Goal: Task Accomplishment & Management: Use online tool/utility

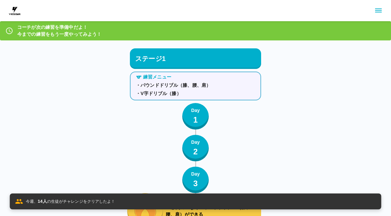
click at [220, 161] on div "練習メニュー ・パウンドドリブル（膝、腰、肩） ・V字ドリブル（膝） Day 1 Day 2 Day 3 30秒間ミスなくパウンドドリブル（膝、腰、肩）が…" at bounding box center [195, 149] width 131 height 160
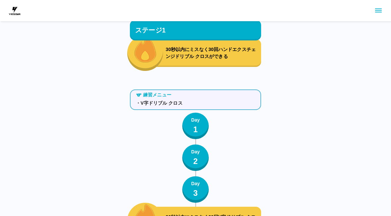
scroll to position [336, 0]
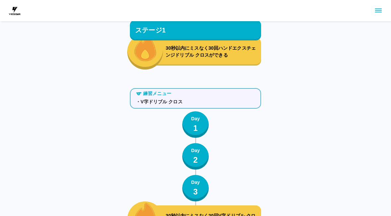
click at [196, 132] on p "1" at bounding box center [195, 128] width 5 height 12
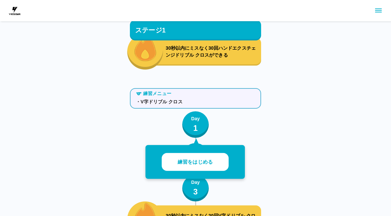
click at [220, 163] on button "練習をはじめる" at bounding box center [195, 162] width 67 height 18
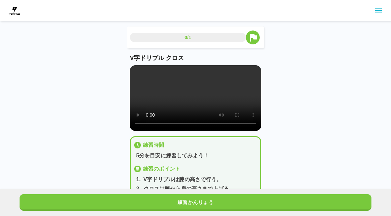
click at [195, 103] on video at bounding box center [195, 98] width 131 height 66
click at [135, 71] on video at bounding box center [195, 98] width 131 height 66
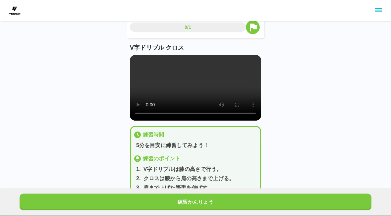
scroll to position [10, 0]
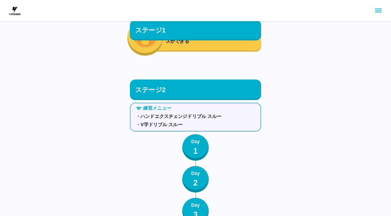
scroll to position [520, 0]
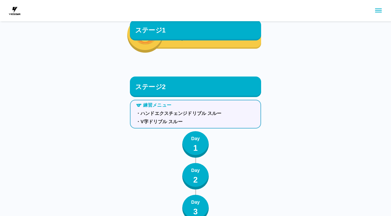
click at [201, 151] on button "Day 1" at bounding box center [195, 144] width 27 height 27
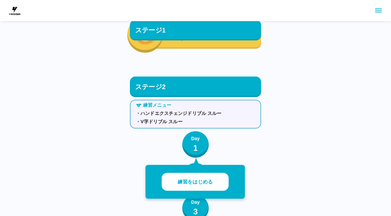
click at [210, 180] on p "練習をはじめる" at bounding box center [195, 182] width 35 height 8
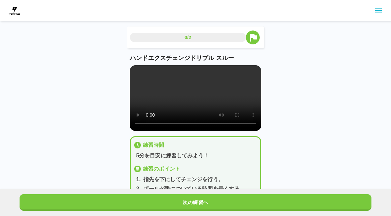
click at [197, 100] on video at bounding box center [195, 98] width 131 height 66
click at [135, 72] on video at bounding box center [195, 98] width 131 height 66
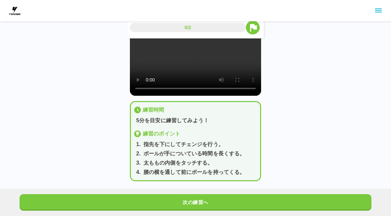
scroll to position [40, 0]
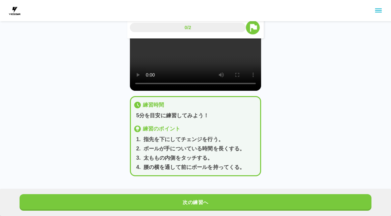
click at [244, 200] on button "次の練習へ" at bounding box center [196, 202] width 352 height 17
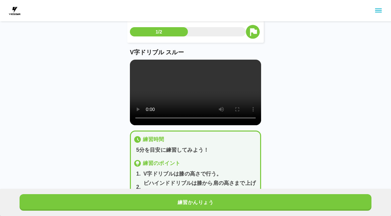
scroll to position [0, 0]
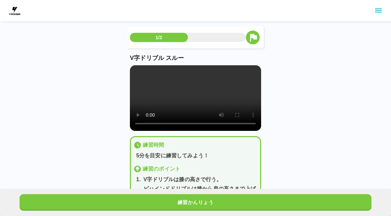
click at [136, 70] on video at bounding box center [195, 98] width 131 height 66
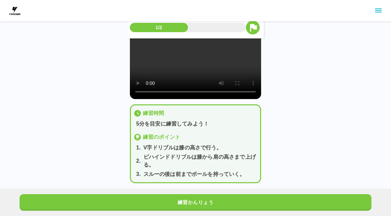
scroll to position [29, 0]
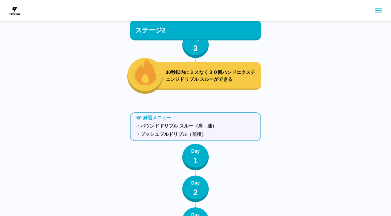
scroll to position [699, 0]
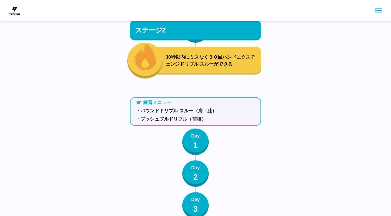
click at [203, 145] on button "Day 1" at bounding box center [195, 142] width 27 height 27
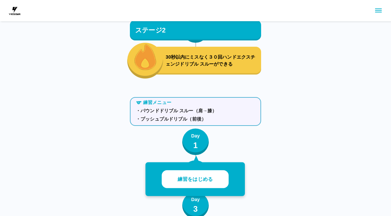
click at [205, 150] on button "Day 1" at bounding box center [195, 142] width 27 height 27
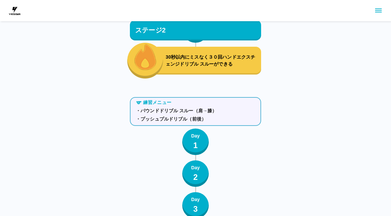
click at [201, 141] on button "Day 1" at bounding box center [195, 142] width 27 height 27
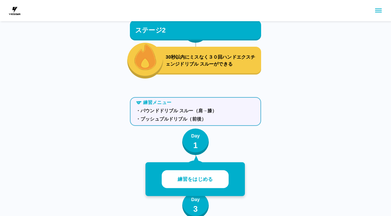
click at [215, 185] on button "練習をはじめる" at bounding box center [195, 179] width 67 height 18
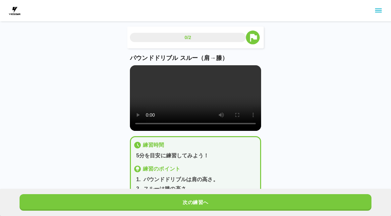
click at [199, 102] on video at bounding box center [195, 98] width 131 height 66
click at [256, 94] on video at bounding box center [195, 98] width 131 height 66
click at [242, 97] on video at bounding box center [195, 98] width 131 height 66
click at [135, 72] on video at bounding box center [195, 98] width 131 height 66
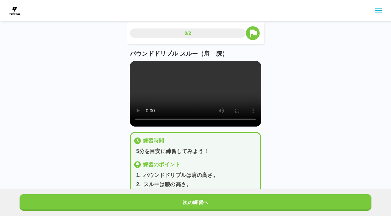
click at [227, 211] on button "次の練習へ" at bounding box center [196, 202] width 352 height 17
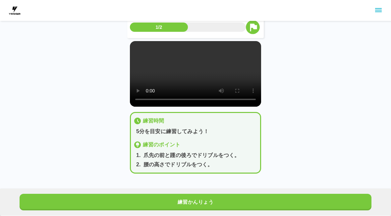
scroll to position [24, 0]
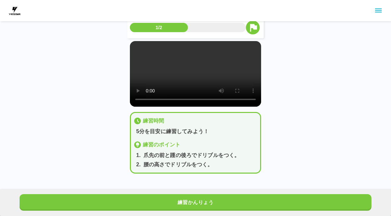
click at [196, 76] on video at bounding box center [195, 74] width 131 height 66
click at [136, 45] on video at bounding box center [195, 74] width 131 height 66
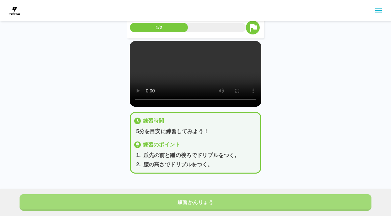
click at [217, 203] on button "練習かんりょう" at bounding box center [196, 202] width 352 height 17
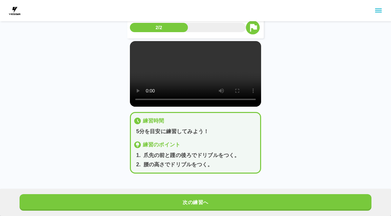
scroll to position [0, 0]
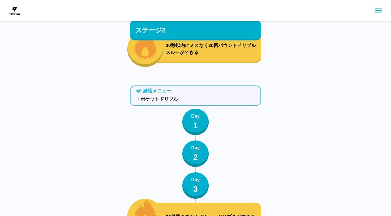
scroll to position [876, 0]
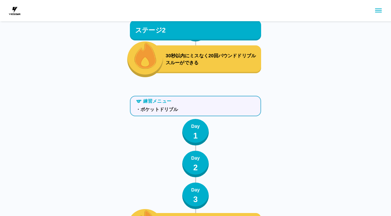
click at [197, 168] on p "2" at bounding box center [195, 168] width 5 height 12
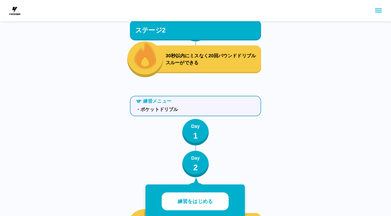
click at [203, 205] on p "練習をはじめる" at bounding box center [195, 202] width 35 height 8
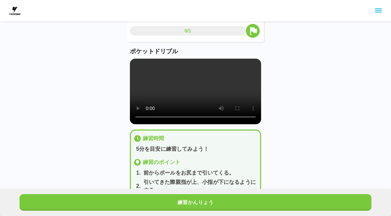
scroll to position [11, 0]
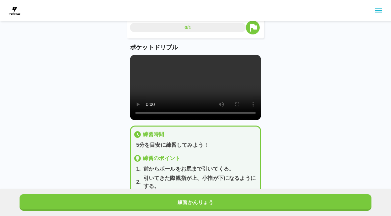
click at [199, 92] on video at bounding box center [195, 88] width 131 height 66
click at [135, 59] on video at bounding box center [195, 88] width 131 height 66
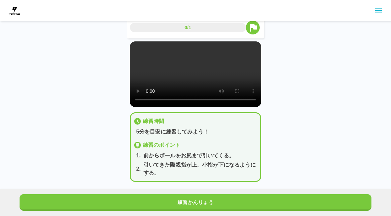
scroll to position [0, 0]
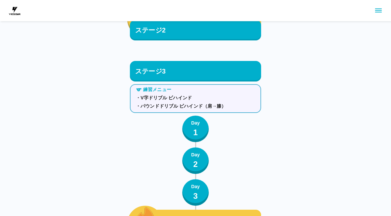
scroll to position [1085, 0]
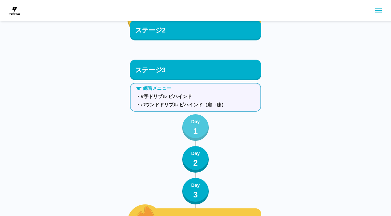
click at [197, 133] on p "1" at bounding box center [195, 131] width 5 height 12
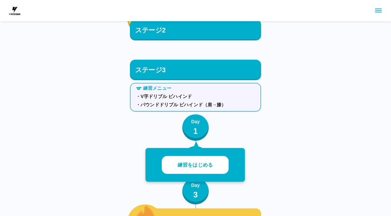
click at [216, 167] on button "練習をはじめる" at bounding box center [195, 165] width 67 height 18
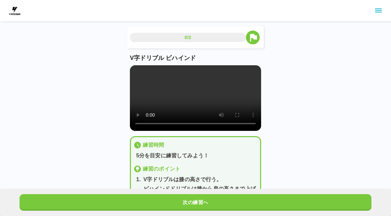
click at [195, 109] on video at bounding box center [195, 98] width 131 height 66
click at [139, 70] on video at bounding box center [195, 98] width 131 height 66
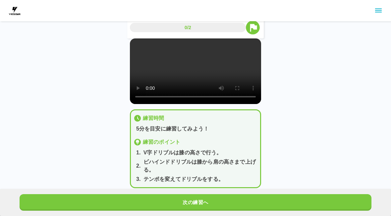
scroll to position [28, 0]
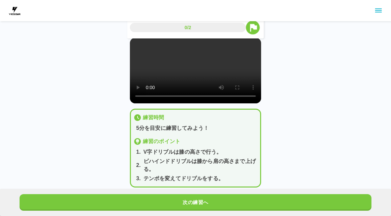
click at [229, 204] on button "次の練習へ" at bounding box center [196, 202] width 352 height 17
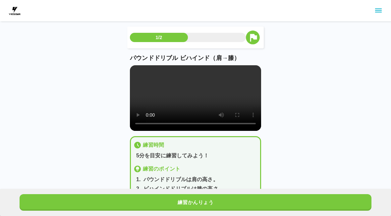
click at [197, 95] on video at bounding box center [195, 98] width 131 height 66
click at [196, 103] on video at bounding box center [195, 98] width 131 height 66
click at [131, 74] on video at bounding box center [195, 98] width 131 height 66
click at [139, 70] on video at bounding box center [195, 98] width 131 height 66
click at [138, 71] on video at bounding box center [195, 98] width 131 height 66
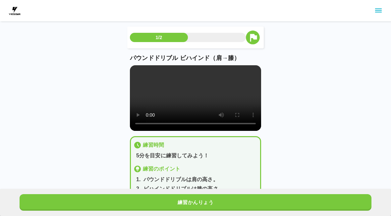
click at [202, 97] on video at bounding box center [195, 98] width 131 height 66
click at [192, 96] on video at bounding box center [195, 98] width 131 height 66
click at [140, 73] on video at bounding box center [195, 98] width 131 height 66
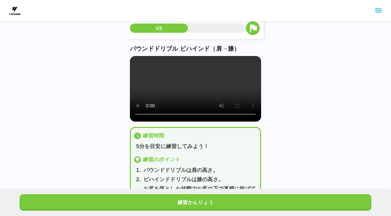
scroll to position [14, 0]
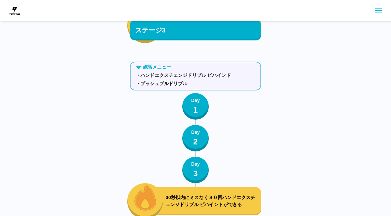
scroll to position [1275, 0]
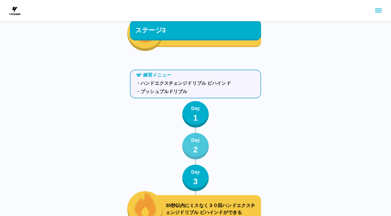
click at [200, 148] on div "Day 2" at bounding box center [195, 146] width 9 height 19
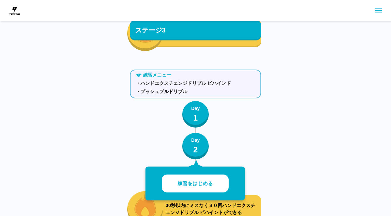
click at [221, 184] on button "練習をはじめる" at bounding box center [195, 184] width 67 height 18
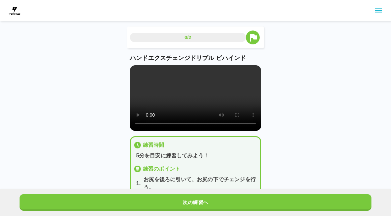
click at [198, 102] on video at bounding box center [195, 98] width 131 height 66
click at [138, 71] on video at bounding box center [195, 98] width 131 height 66
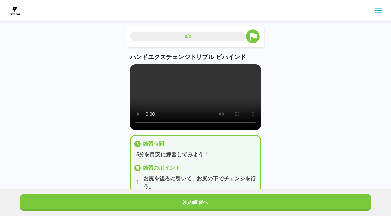
click at [269, 201] on button "次の練習へ" at bounding box center [196, 202] width 352 height 17
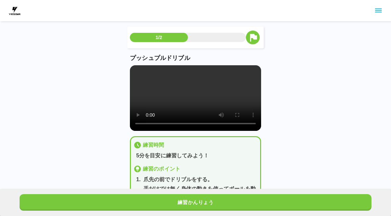
click at [194, 102] on video at bounding box center [195, 98] width 131 height 66
click at [137, 68] on video at bounding box center [195, 98] width 131 height 66
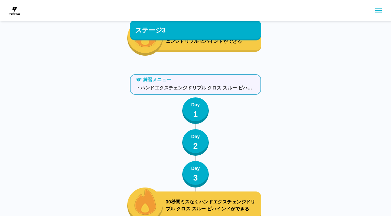
scroll to position [1444, 0]
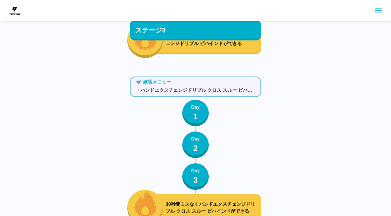
click at [193, 106] on p "Day" at bounding box center [195, 107] width 9 height 7
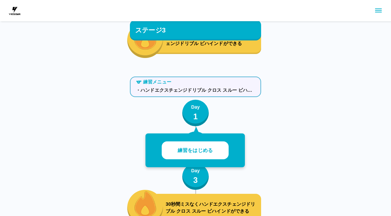
click at [210, 149] on p "練習をはじめる" at bounding box center [195, 151] width 35 height 8
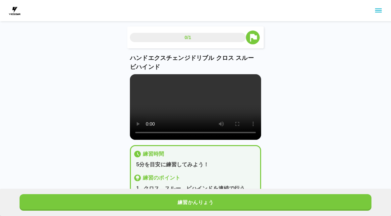
click at [196, 115] on video at bounding box center [195, 107] width 131 height 66
click at [137, 76] on video at bounding box center [195, 107] width 131 height 66
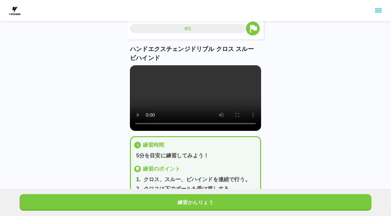
scroll to position [10, 0]
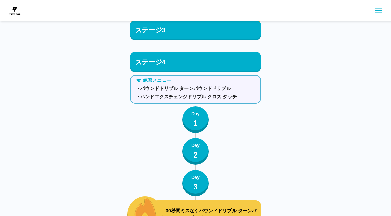
scroll to position [1635, 0]
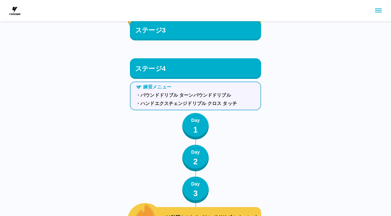
click at [191, 131] on button "Day 1" at bounding box center [195, 126] width 27 height 27
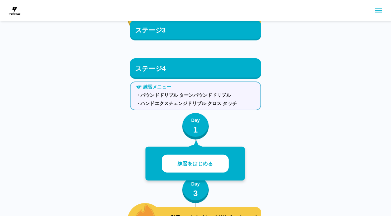
click at [190, 166] on p "練習をはじめる" at bounding box center [195, 164] width 35 height 8
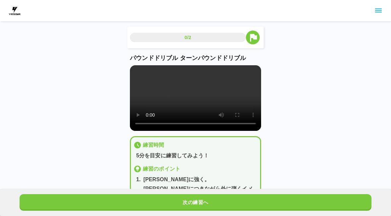
click at [228, 109] on video at bounding box center [195, 98] width 131 height 66
click at [175, 107] on video at bounding box center [195, 98] width 131 height 66
click at [136, 72] on video at bounding box center [195, 98] width 131 height 66
click at [200, 211] on button "次の練習へ" at bounding box center [196, 202] width 352 height 17
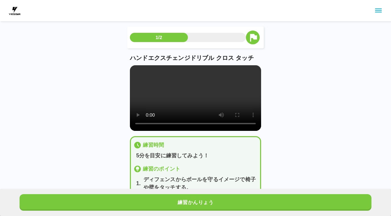
click at [191, 107] on video at bounding box center [195, 98] width 131 height 66
click at [141, 71] on video at bounding box center [195, 98] width 131 height 66
click at [138, 72] on video at bounding box center [195, 98] width 131 height 66
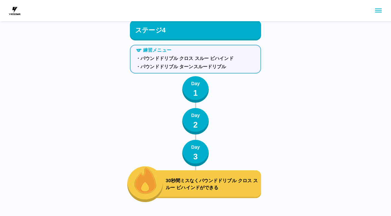
scroll to position [1836, 0]
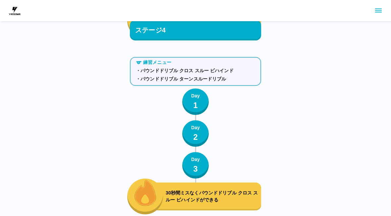
click at [196, 95] on p "Day" at bounding box center [195, 95] width 9 height 7
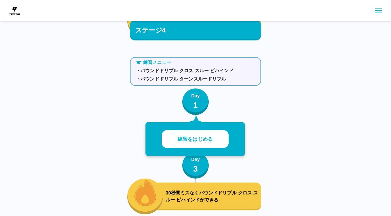
click at [183, 130] on button "練習をはじめる" at bounding box center [195, 139] width 67 height 18
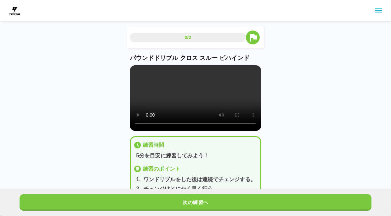
click at [200, 108] on video at bounding box center [195, 98] width 131 height 66
click at [140, 73] on video at bounding box center [195, 98] width 131 height 66
click at [77, 165] on div "0/2 パウンドドリブル クロス スルー ビハインド 練習時間 5分を目安に練習してみよう！ 練習のポイント 1 . ワンドリブルをした後は連続でチェンジする…" at bounding box center [195, 113] width 391 height 226
click at [177, 123] on video at bounding box center [195, 98] width 131 height 66
click at [239, 99] on video at bounding box center [195, 98] width 131 height 66
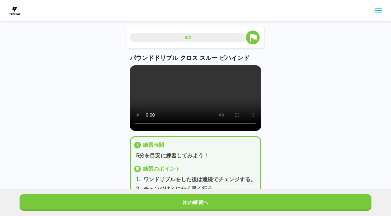
click at [218, 94] on video at bounding box center [195, 98] width 131 height 66
click at [136, 69] on video at bounding box center [195, 98] width 131 height 66
click at [226, 205] on button "次の練習へ" at bounding box center [196, 202] width 352 height 17
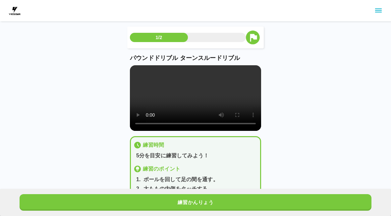
click at [197, 101] on video at bounding box center [195, 98] width 131 height 66
click at [135, 73] on video at bounding box center [195, 98] width 131 height 66
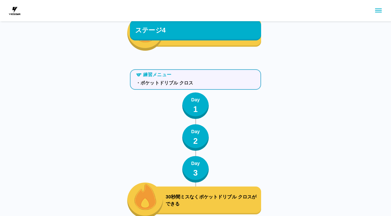
scroll to position [2000, 0]
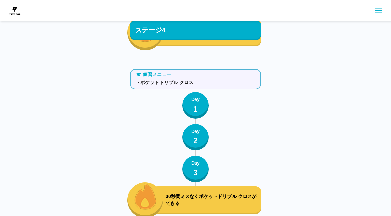
click at [195, 109] on p "1" at bounding box center [195, 109] width 5 height 12
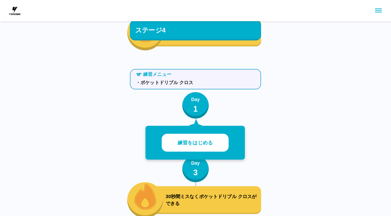
click at [219, 147] on button "練習をはじめる" at bounding box center [195, 143] width 67 height 18
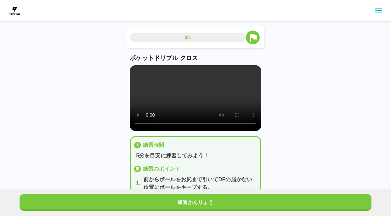
click at [196, 103] on video at bounding box center [195, 98] width 131 height 66
click at [138, 76] on video at bounding box center [195, 98] width 131 height 66
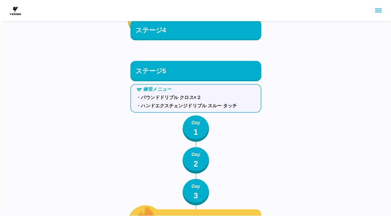
scroll to position [2181, 0]
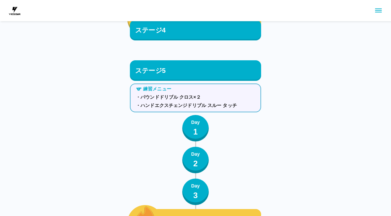
click at [191, 131] on div "Day 1" at bounding box center [195, 128] width 9 height 19
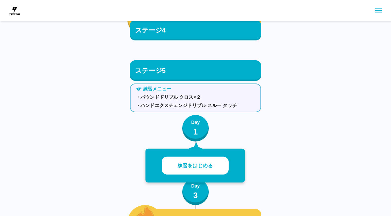
click at [223, 165] on button "練習をはじめる" at bounding box center [195, 166] width 67 height 18
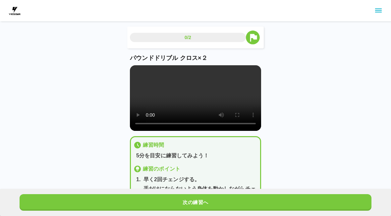
click at [198, 108] on video at bounding box center [195, 98] width 131 height 66
click at [140, 67] on video at bounding box center [195, 98] width 131 height 66
click at [138, 75] on video at bounding box center [195, 98] width 131 height 66
click at [232, 200] on button "次の練習へ" at bounding box center [196, 202] width 352 height 17
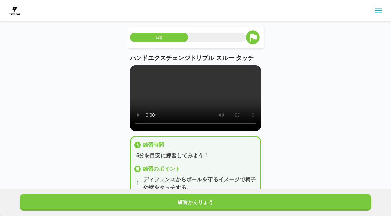
click at [193, 99] on video at bounding box center [195, 98] width 131 height 66
click at [134, 71] on video at bounding box center [195, 98] width 131 height 66
click at [140, 74] on video at bounding box center [195, 98] width 131 height 66
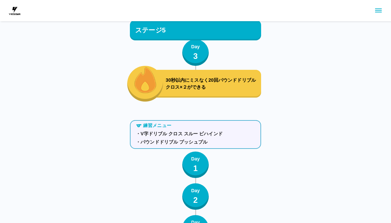
scroll to position [2342, 0]
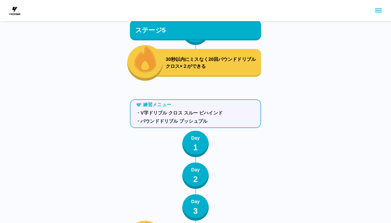
click at [192, 139] on p "Day" at bounding box center [195, 138] width 9 height 7
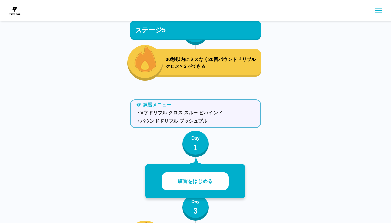
click at [198, 183] on p "練習をはじめる" at bounding box center [195, 182] width 35 height 8
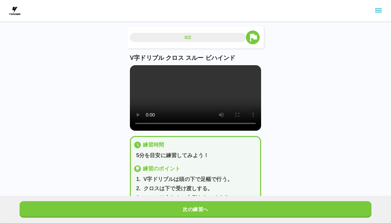
click at [194, 108] on video at bounding box center [195, 98] width 131 height 66
click at [136, 69] on video at bounding box center [195, 98] width 131 height 66
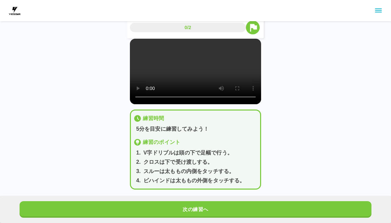
click at [172, 208] on button "次の練習へ" at bounding box center [196, 210] width 352 height 17
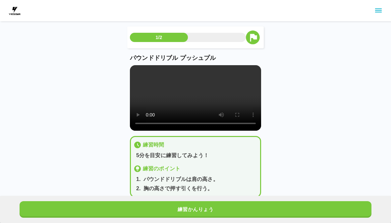
click at [189, 103] on video at bounding box center [195, 98] width 131 height 66
click at [138, 68] on video at bounding box center [195, 98] width 131 height 66
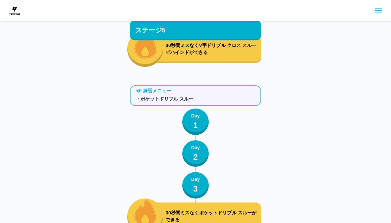
scroll to position [2532, 0]
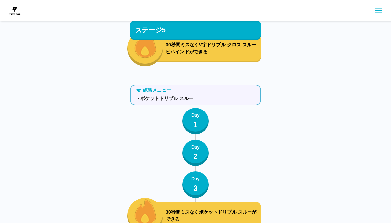
click at [202, 120] on button "Day 1" at bounding box center [195, 121] width 27 height 27
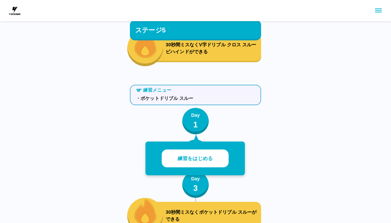
click at [224, 163] on button "練習をはじめる" at bounding box center [195, 159] width 67 height 18
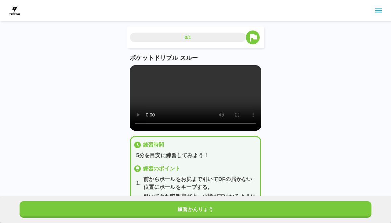
click at [206, 103] on video at bounding box center [195, 98] width 131 height 66
click at [134, 67] on video at bounding box center [195, 98] width 131 height 66
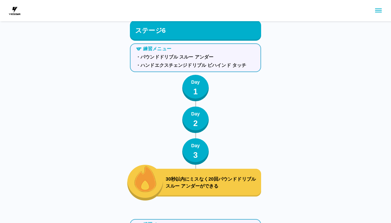
scroll to position [2764, 0]
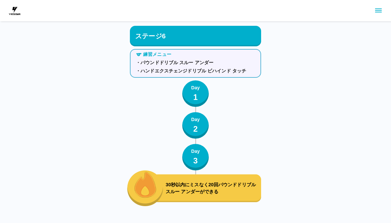
click at [198, 97] on p "1" at bounding box center [195, 98] width 5 height 12
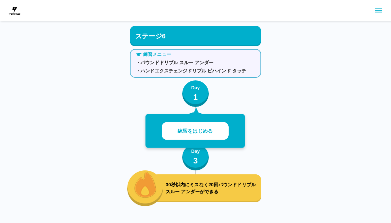
click at [206, 132] on p "練習をはじめる" at bounding box center [195, 132] width 35 height 8
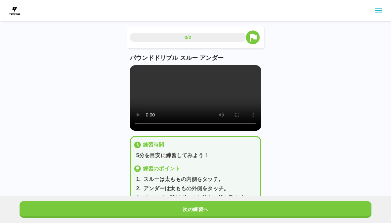
click at [201, 96] on video at bounding box center [195, 98] width 131 height 66
click at [130, 71] on video at bounding box center [195, 98] width 131 height 66
click at [218, 209] on button "次の練習へ" at bounding box center [196, 210] width 352 height 17
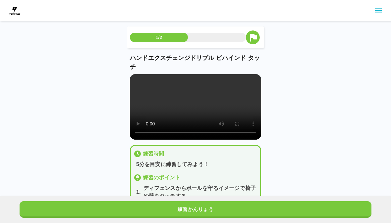
click at [193, 114] on video at bounding box center [195, 107] width 131 height 66
click at [137, 80] on video at bounding box center [195, 107] width 131 height 66
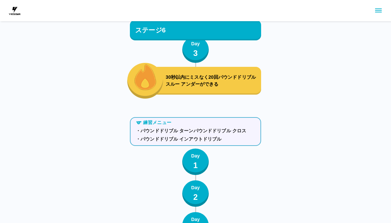
scroll to position [2873, 0]
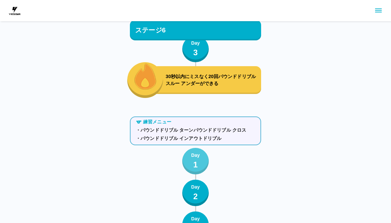
click at [193, 161] on p "1" at bounding box center [195, 165] width 5 height 12
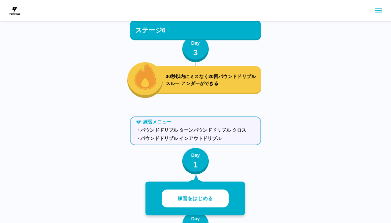
click at [219, 197] on button "練習をはじめる" at bounding box center [195, 199] width 67 height 18
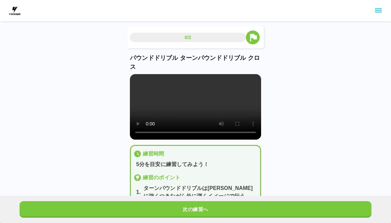
click at [191, 117] on video at bounding box center [195, 107] width 131 height 66
click at [135, 77] on video at bounding box center [195, 107] width 131 height 66
click at [216, 213] on button "次の練習へ" at bounding box center [196, 210] width 352 height 17
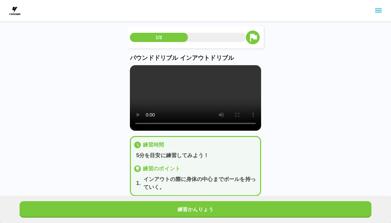
click at [198, 97] on video at bounding box center [195, 98] width 131 height 66
click at [134, 68] on video at bounding box center [195, 98] width 131 height 66
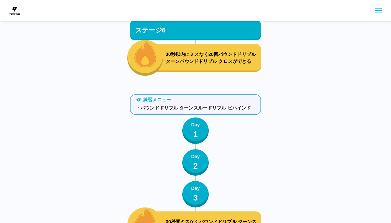
scroll to position [3074, 0]
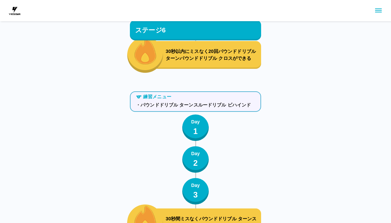
click at [202, 128] on button "Day 1" at bounding box center [195, 128] width 27 height 27
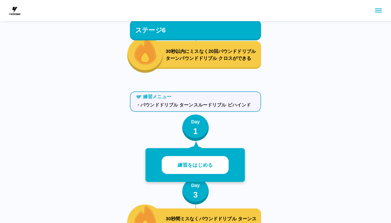
click at [217, 172] on button "練習をはじめる" at bounding box center [195, 165] width 67 height 18
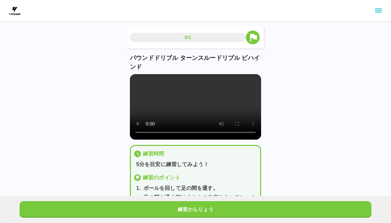
click at [194, 111] on video at bounding box center [195, 107] width 131 height 66
click at [139, 77] on video at bounding box center [195, 107] width 131 height 66
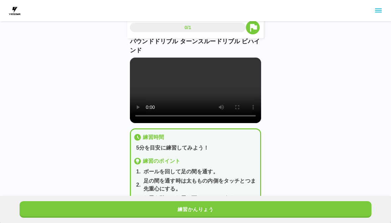
scroll to position [16, 0]
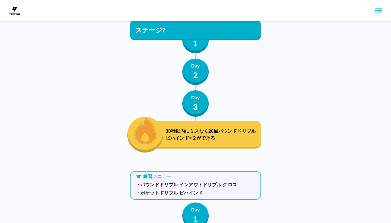
scroll to position [3364, 0]
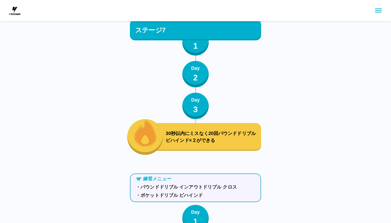
click at [201, 114] on button "Day 3" at bounding box center [195, 106] width 27 height 27
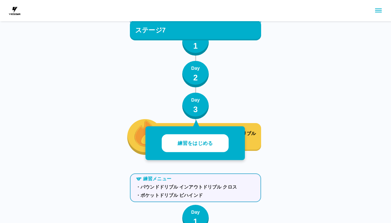
click at [218, 150] on button "練習をはじめる" at bounding box center [195, 144] width 67 height 18
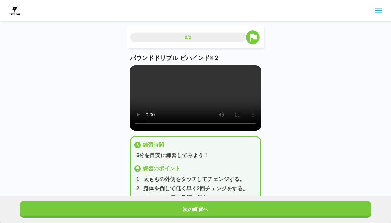
click at [199, 102] on video at bounding box center [195, 98] width 131 height 66
click at [135, 69] on video at bounding box center [195, 98] width 131 height 66
click at [246, 211] on button "次の練習へ" at bounding box center [196, 210] width 352 height 17
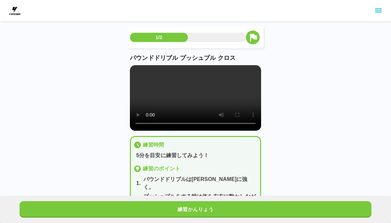
click at [197, 96] on video at bounding box center [195, 98] width 131 height 66
click at [133, 70] on video at bounding box center [195, 98] width 131 height 66
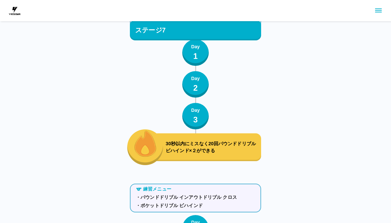
scroll to position [3435, 0]
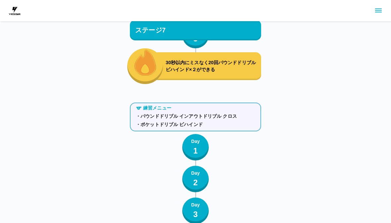
click at [196, 179] on p "2" at bounding box center [195, 183] width 5 height 12
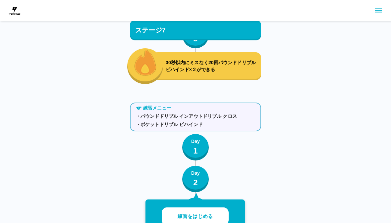
click at [182, 216] on p "練習をはじめる" at bounding box center [195, 217] width 35 height 8
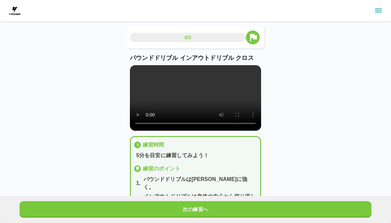
click at [200, 106] on video at bounding box center [195, 98] width 131 height 66
click at [133, 65] on div "パウンドドリブル インアウトドリブル クロス" at bounding box center [195, 92] width 131 height 77
click at [216, 204] on button "次の練習へ" at bounding box center [196, 210] width 352 height 17
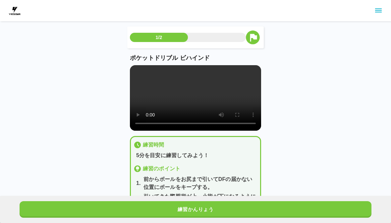
click at [195, 95] on video at bounding box center [195, 98] width 131 height 66
click at [138, 64] on div "ポケットドリブル ビハインド" at bounding box center [195, 92] width 131 height 77
click at [136, 66] on video at bounding box center [195, 98] width 131 height 66
click at [140, 70] on video at bounding box center [195, 98] width 131 height 66
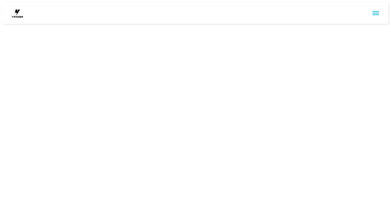
click at [355, 27] on html at bounding box center [195, 13] width 391 height 27
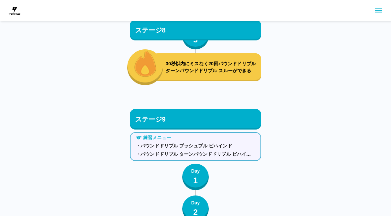
scroll to position [4001, 0]
